Goal: Transaction & Acquisition: Subscribe to service/newsletter

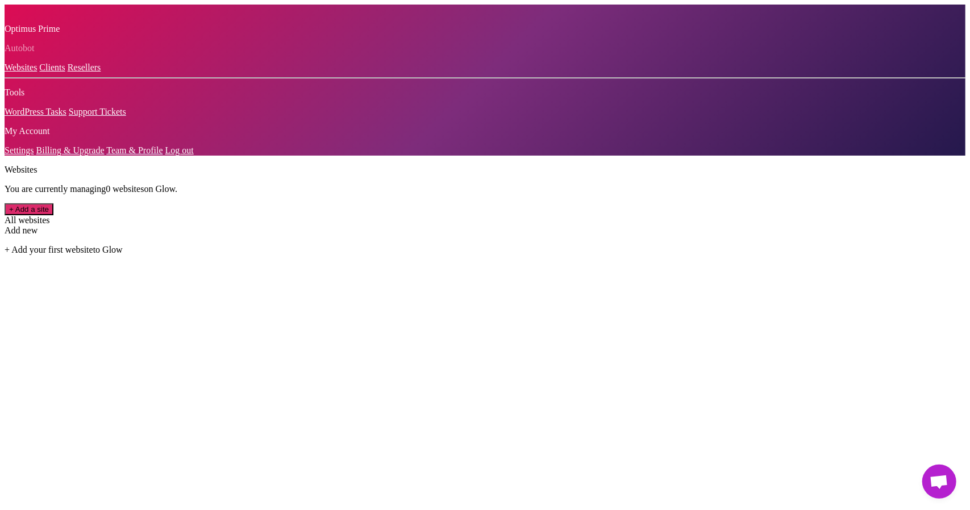
click at [34, 155] on link "Settings" at bounding box center [20, 150] width 30 height 10
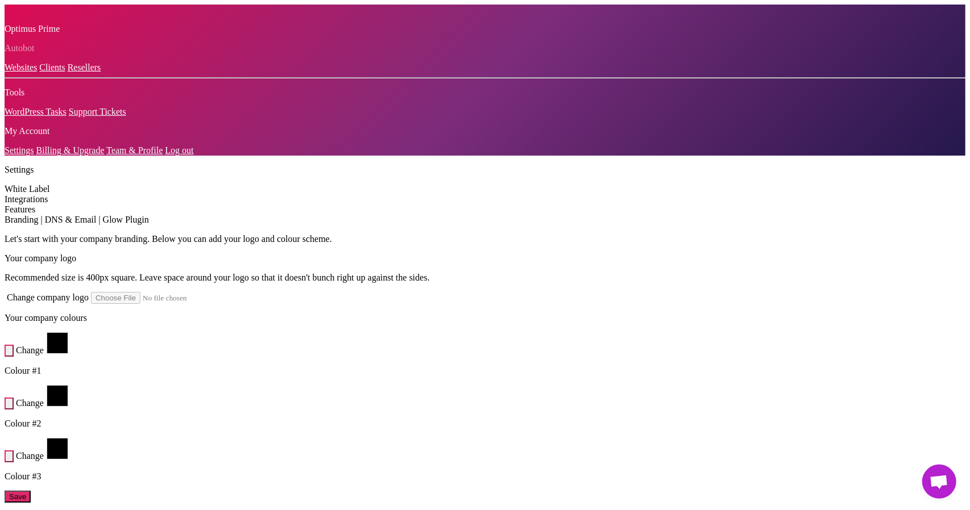
click at [54, 155] on link "Billing & Upgrade" at bounding box center [70, 150] width 68 height 10
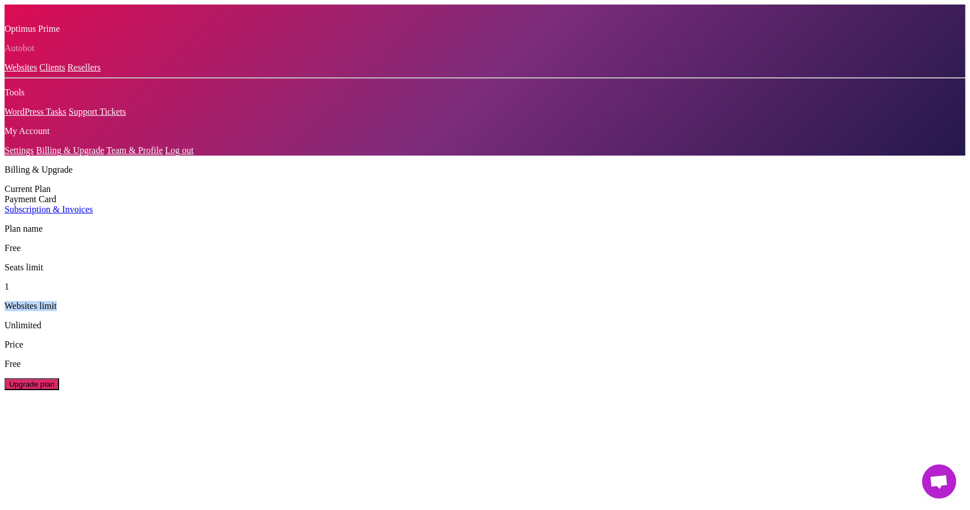
drag, startPoint x: 316, startPoint y: 166, endPoint x: 377, endPoint y: 166, distance: 61.4
click at [377, 301] on div "Websites limit Unlimited" at bounding box center [485, 316] width 961 height 30
copy p "Websites limit"
click at [41, 320] on span "Unlimited" at bounding box center [23, 325] width 37 height 10
click at [59, 281] on button "Upgrade plan" at bounding box center [32, 384] width 55 height 12
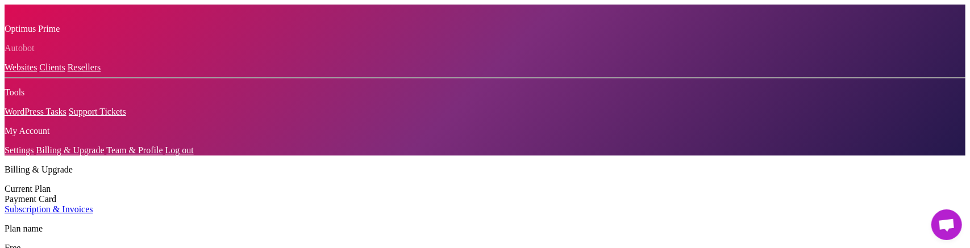
scroll to position [71, 0]
click at [165, 155] on link "Log out" at bounding box center [179, 150] width 28 height 10
